Goal: Task Accomplishment & Management: Complete application form

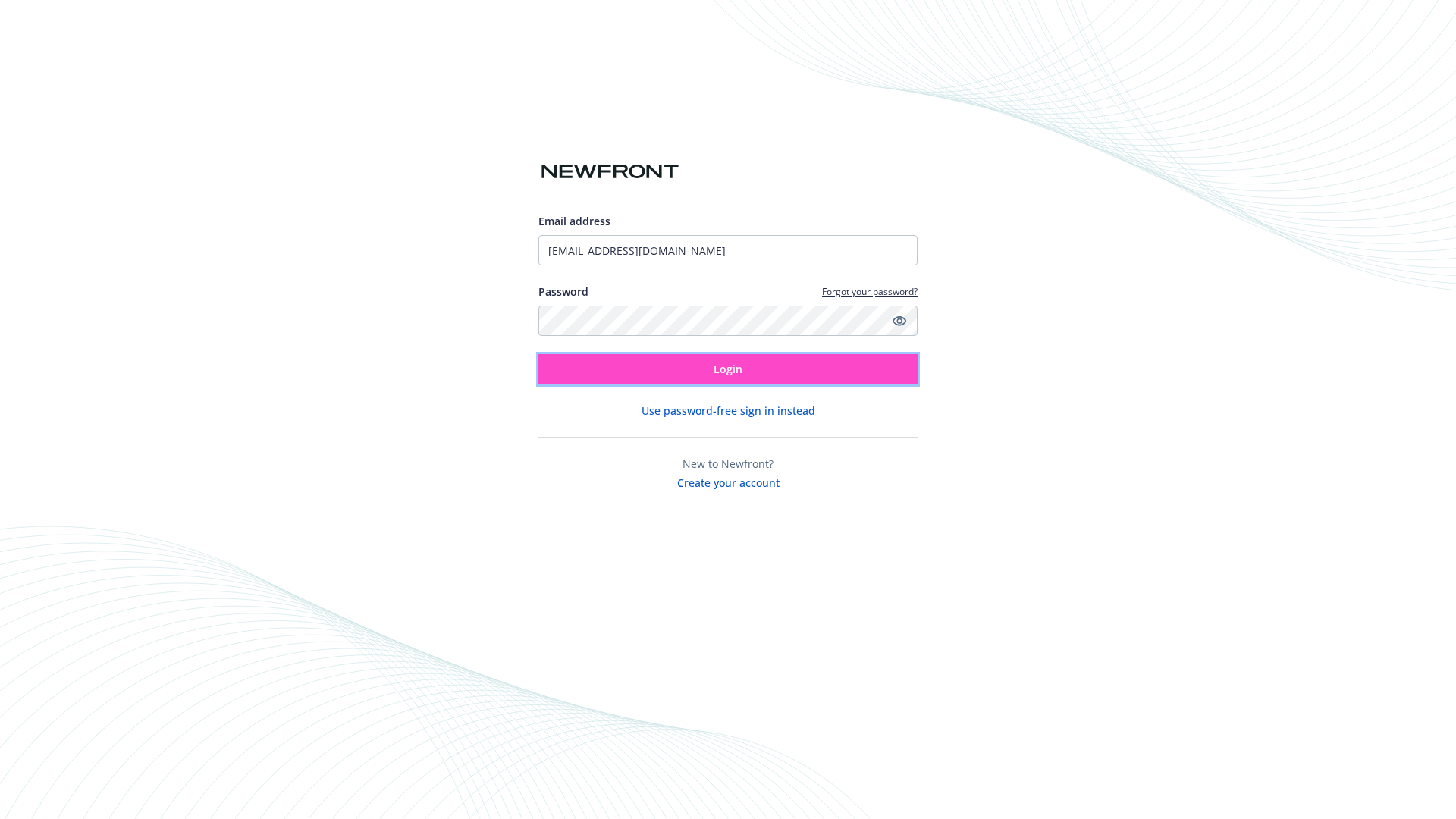
click at [728, 369] on span "Login" at bounding box center [728, 368] width 29 height 14
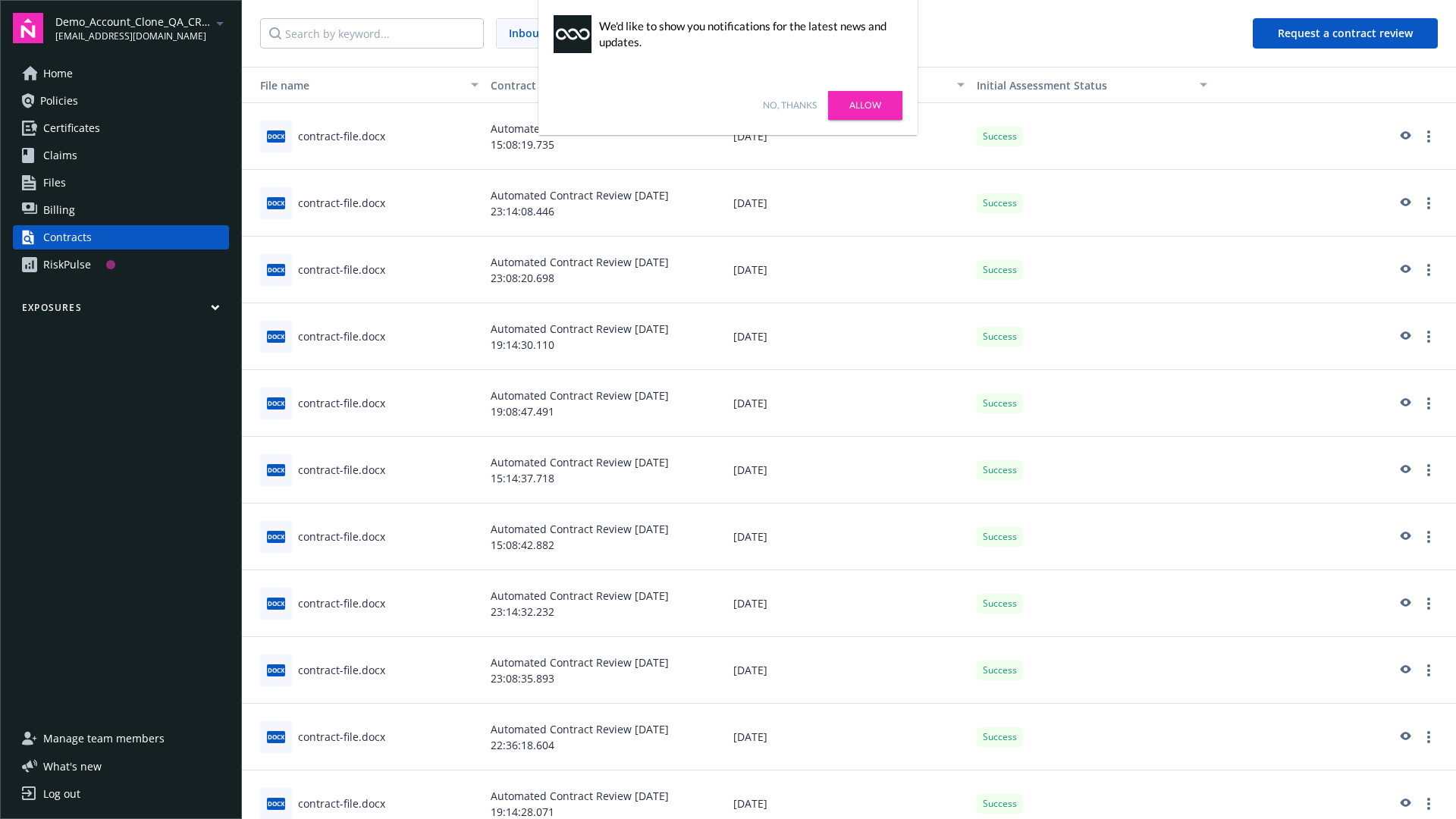
click at [790, 106] on link "No, thanks" at bounding box center [790, 105] width 54 height 14
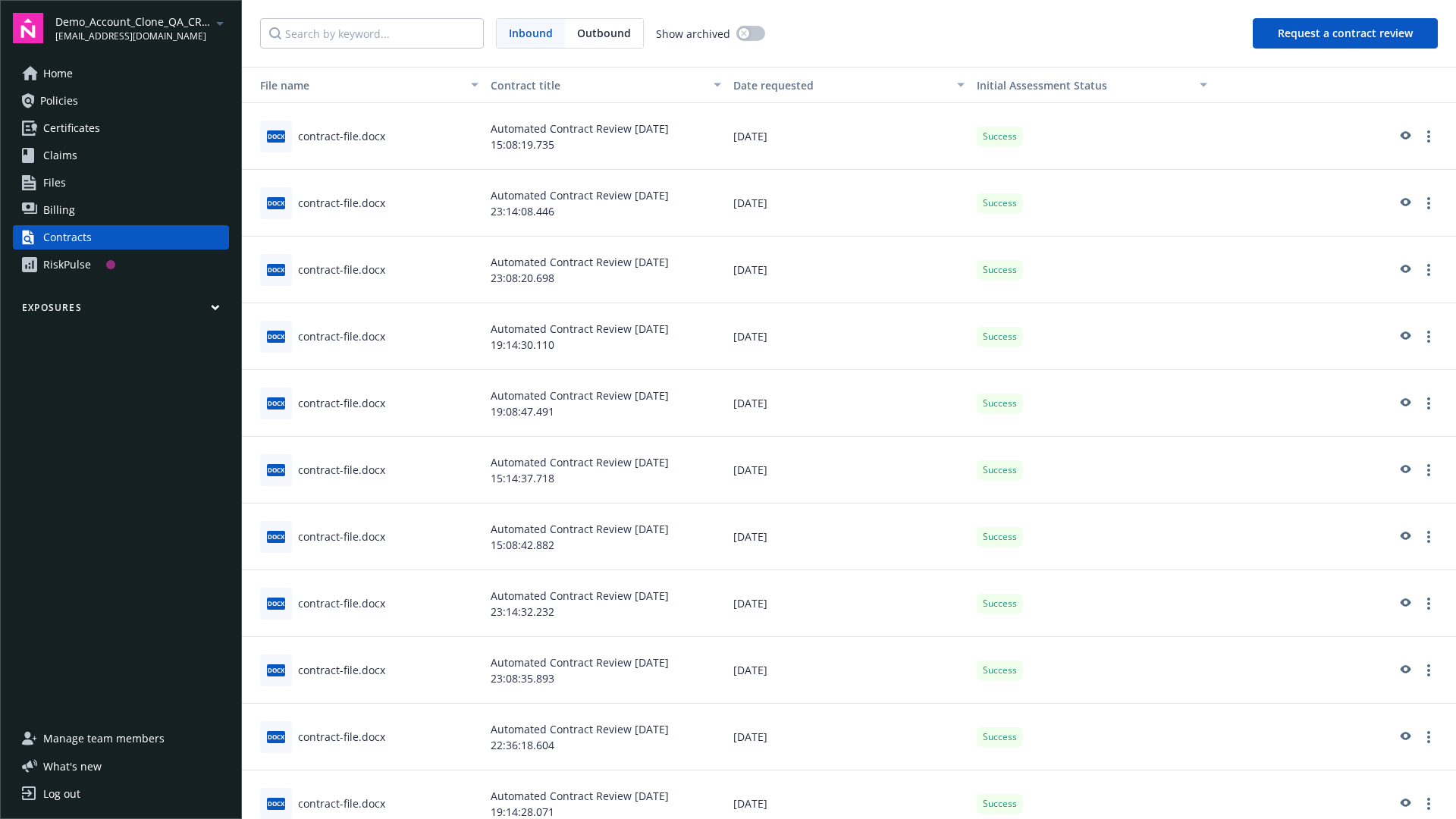
click at [1346, 33] on button "Request a contract review" at bounding box center [1345, 33] width 185 height 31
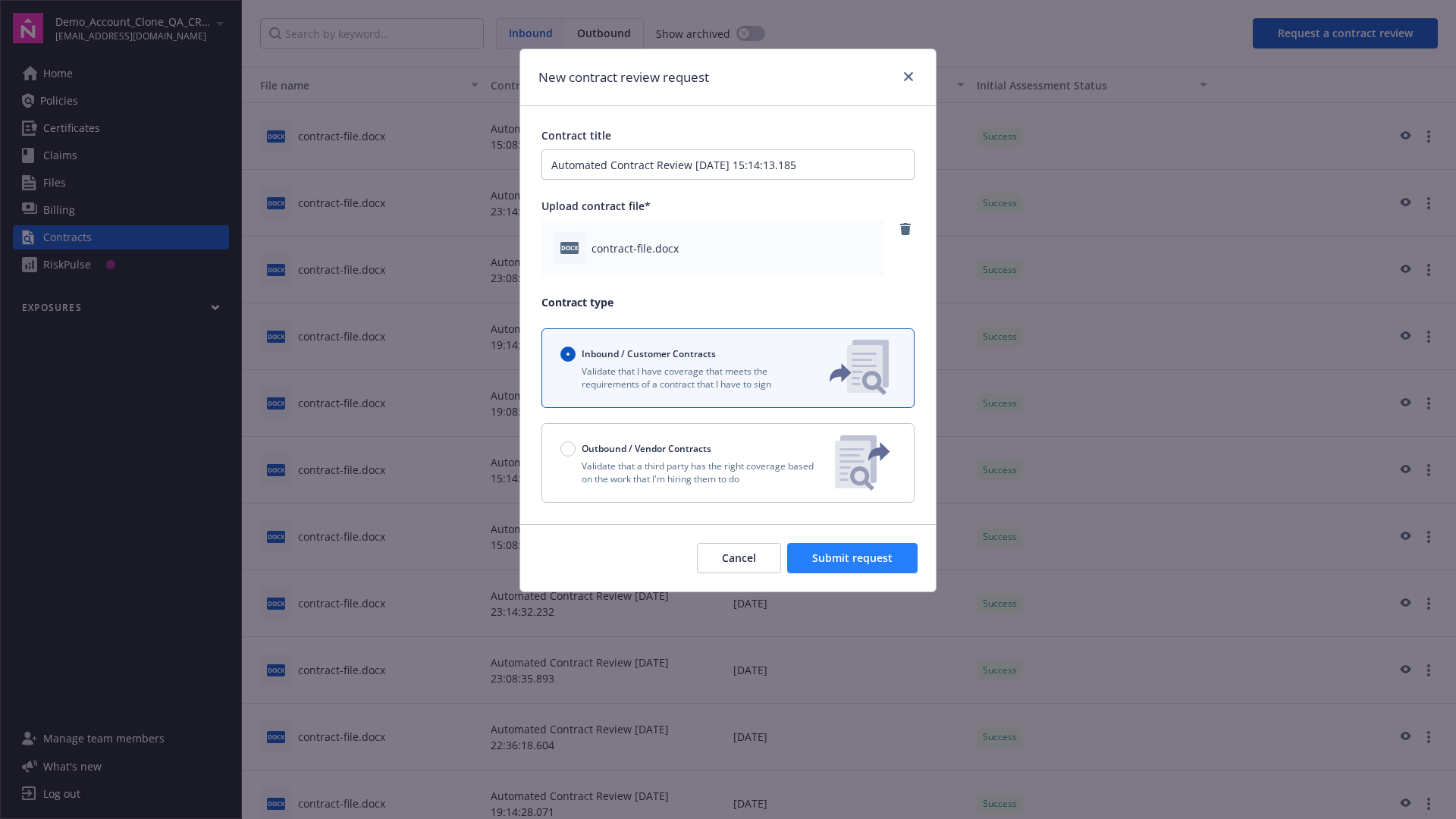
type input "Automated Contract Review [DATE] 15:14:13.185"
click at [853, 558] on span "Submit request" at bounding box center [851, 557] width 80 height 14
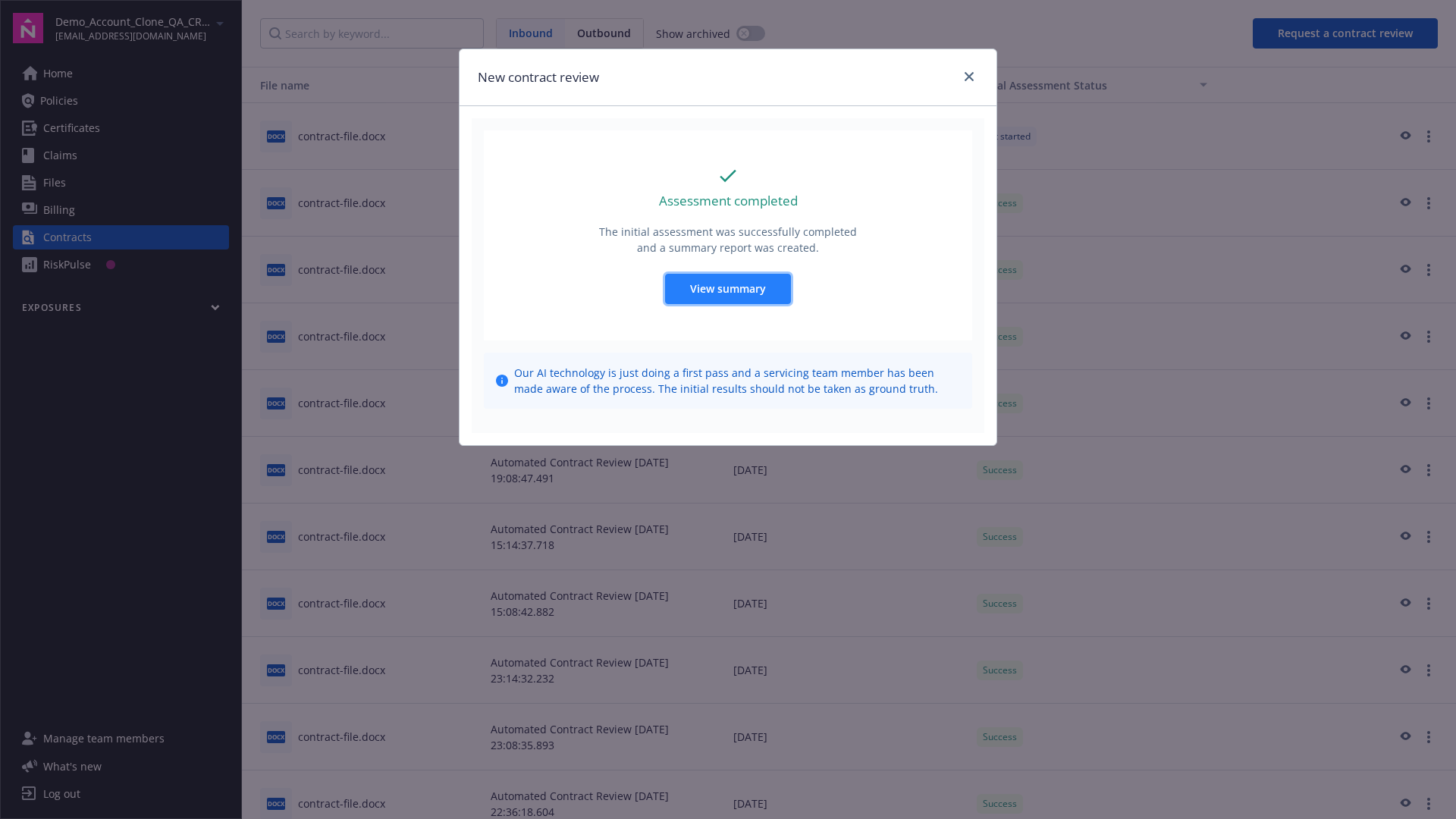
click at [727, 288] on span "View summary" at bounding box center [728, 288] width 76 height 14
